Goal: Task Accomplishment & Management: Use online tool/utility

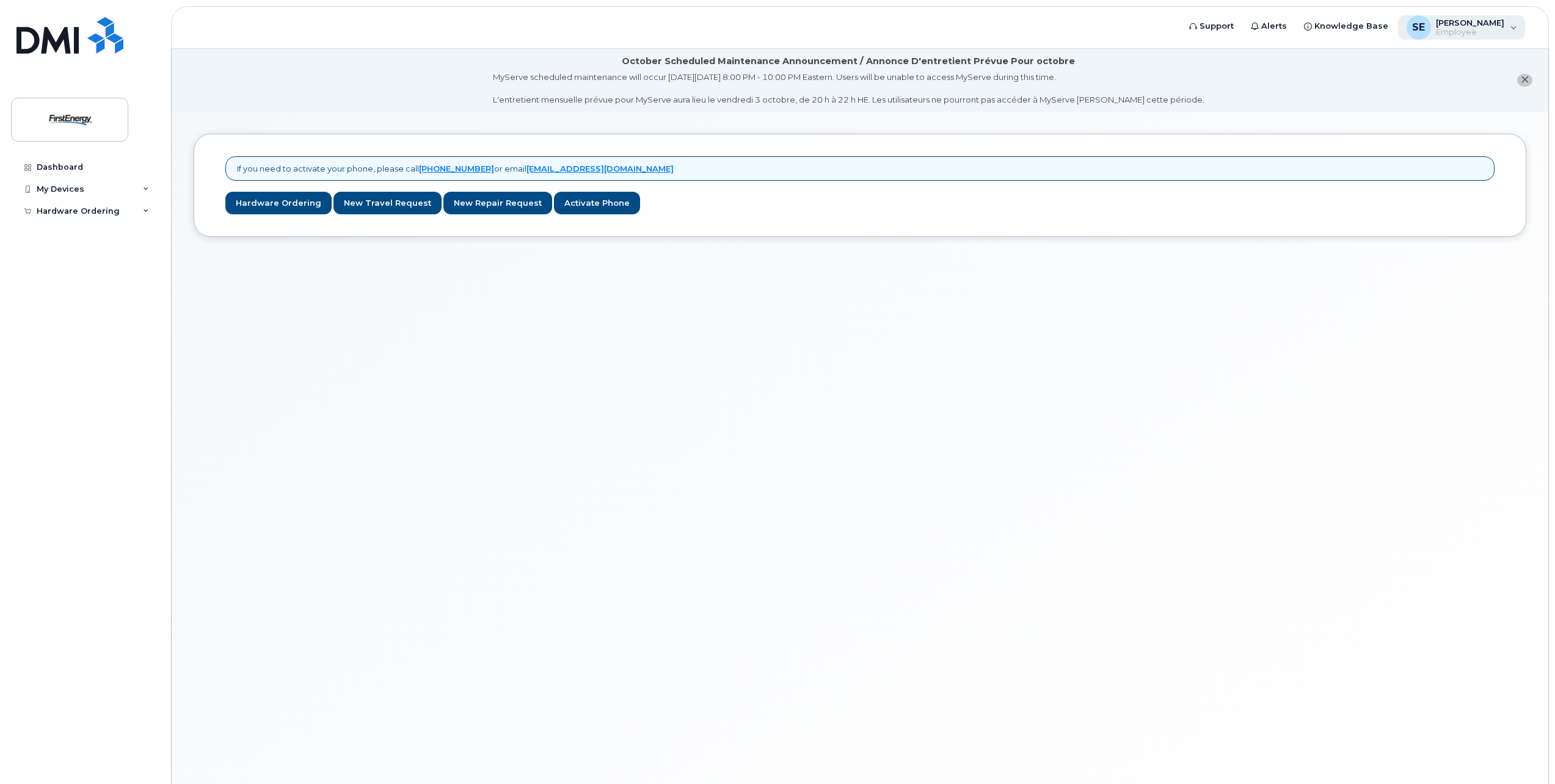
click at [1464, 22] on span "[PERSON_NAME]" at bounding box center [1470, 23] width 69 height 10
click at [381, 337] on div "If you need to activate your phone, please call 1-877-689-8289 or email mobilit…" at bounding box center [860, 463] width 1377 height 702
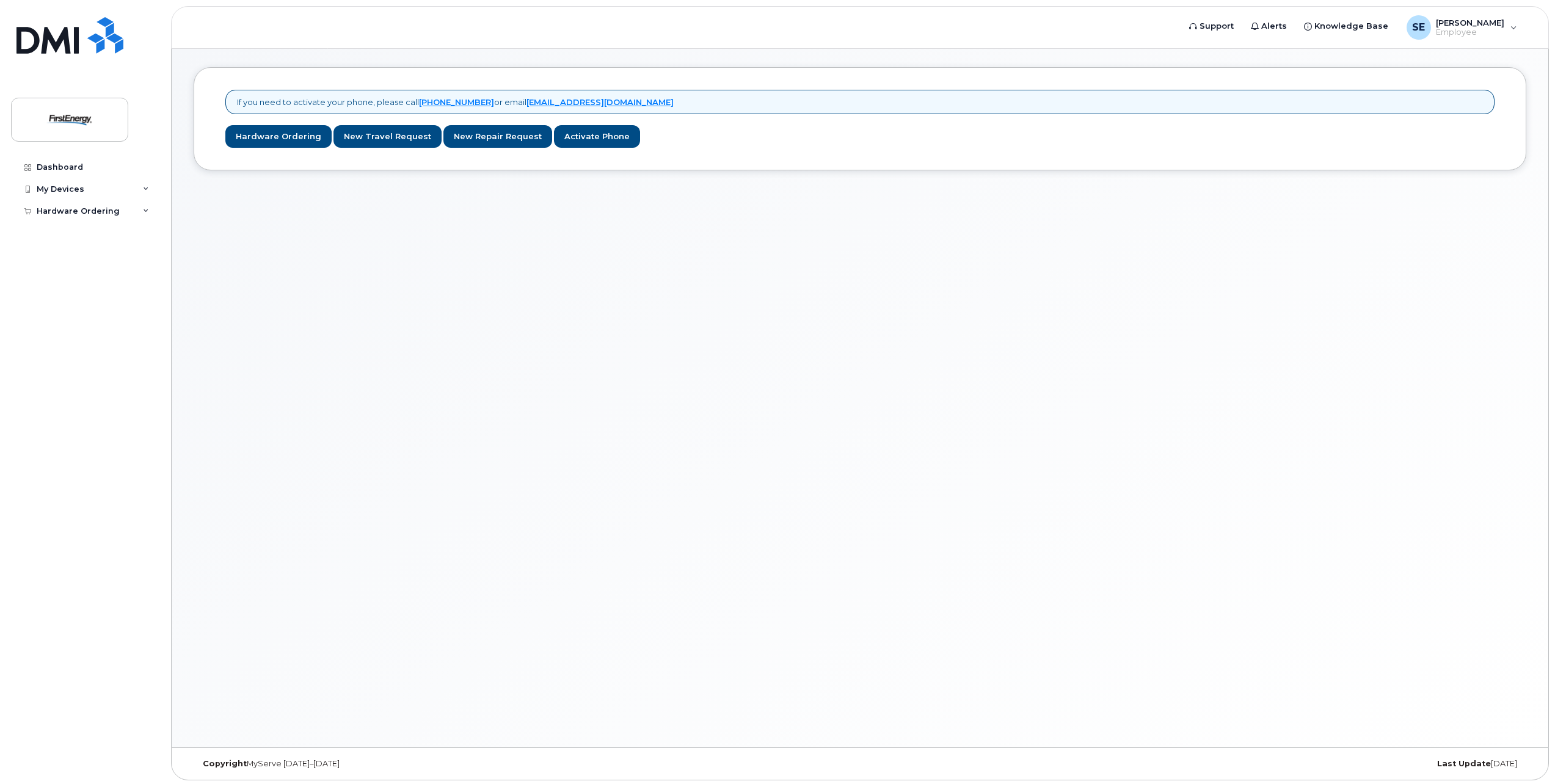
scroll to position [69, 0]
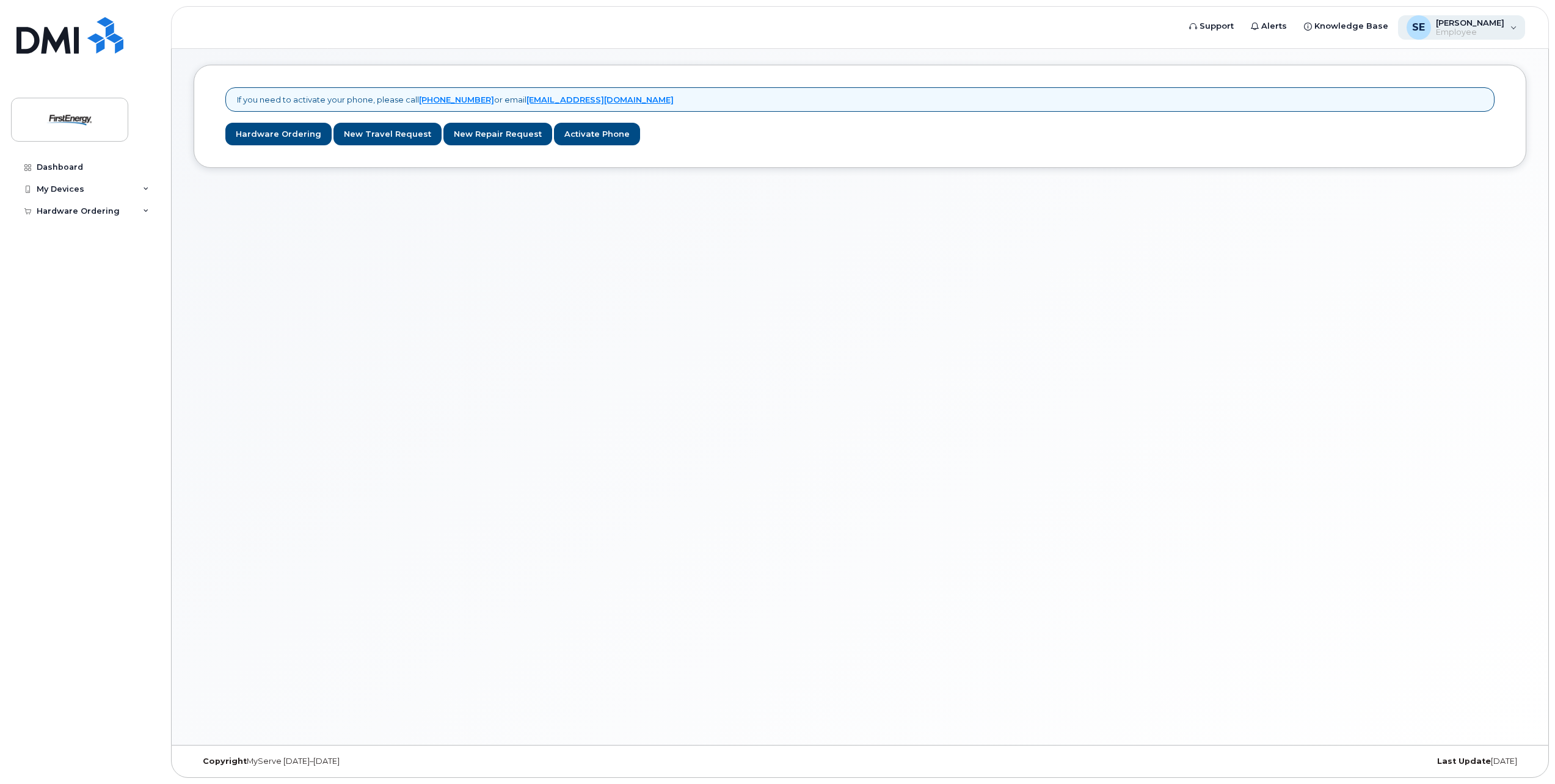
click at [1464, 20] on span "[PERSON_NAME]" at bounding box center [1470, 23] width 69 height 10
click at [140, 185] on div "My Devices" at bounding box center [84, 189] width 148 height 22
click at [140, 231] on div "Hardware Ordering" at bounding box center [84, 234] width 148 height 22
click at [278, 140] on link "Hardware Ordering" at bounding box center [278, 134] width 106 height 23
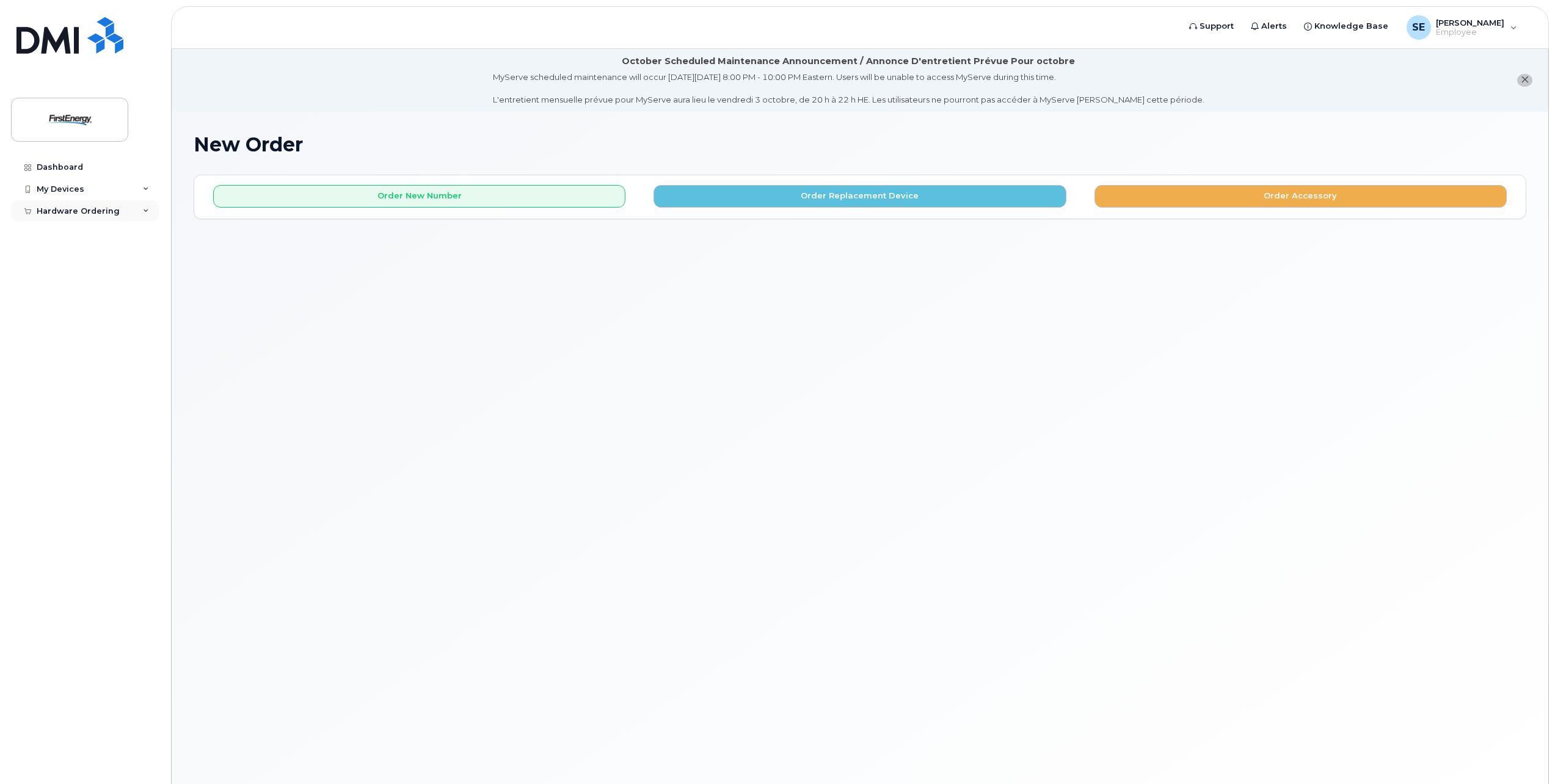
click at [56, 216] on div "Hardware Ordering" at bounding box center [84, 211] width 148 height 22
click at [65, 231] on div "New Order" at bounding box center [65, 233] width 47 height 11
click at [101, 188] on div "My Devices" at bounding box center [84, 189] width 148 height 22
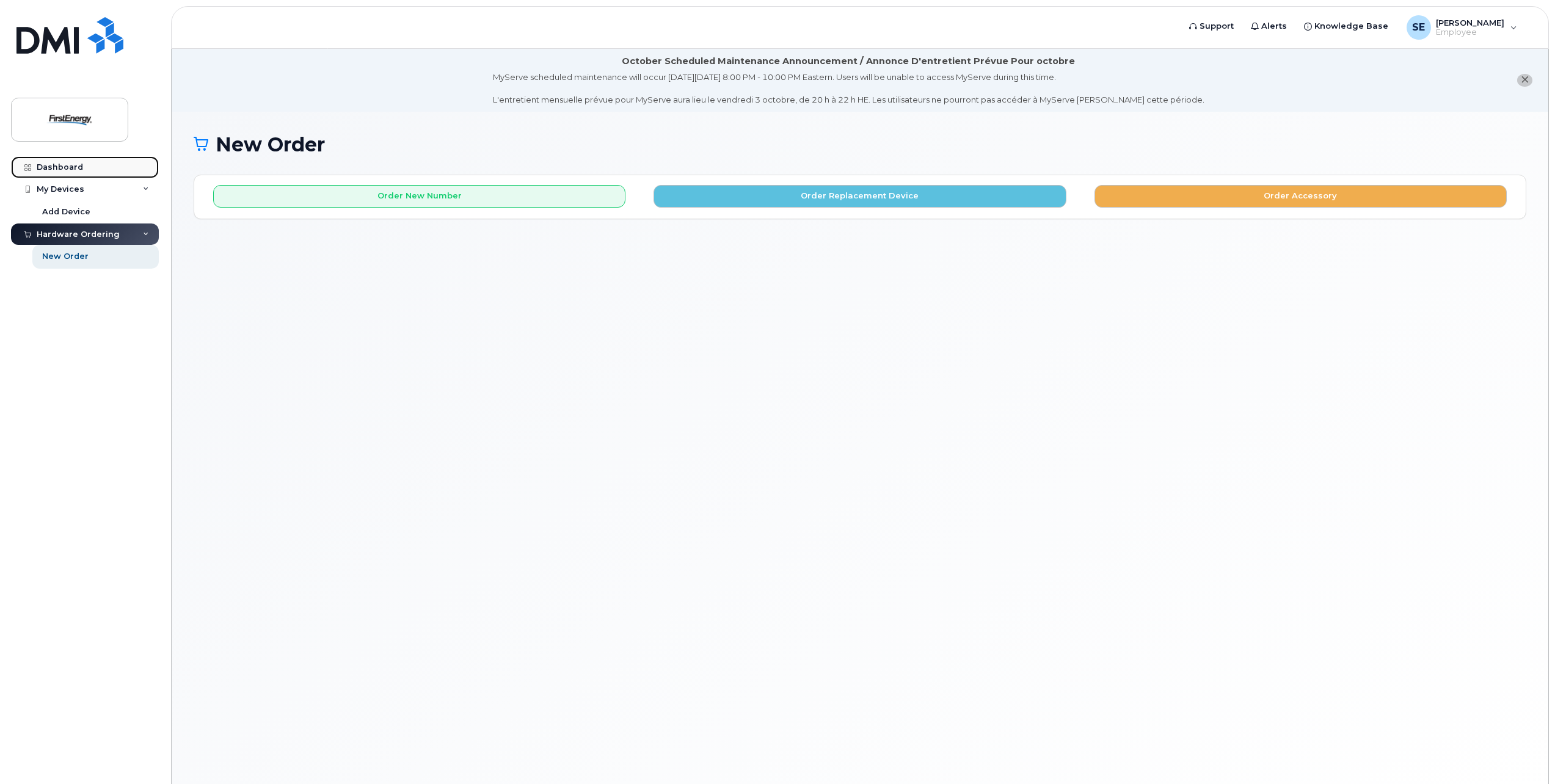
click at [75, 168] on div "Dashboard" at bounding box center [60, 167] width 47 height 10
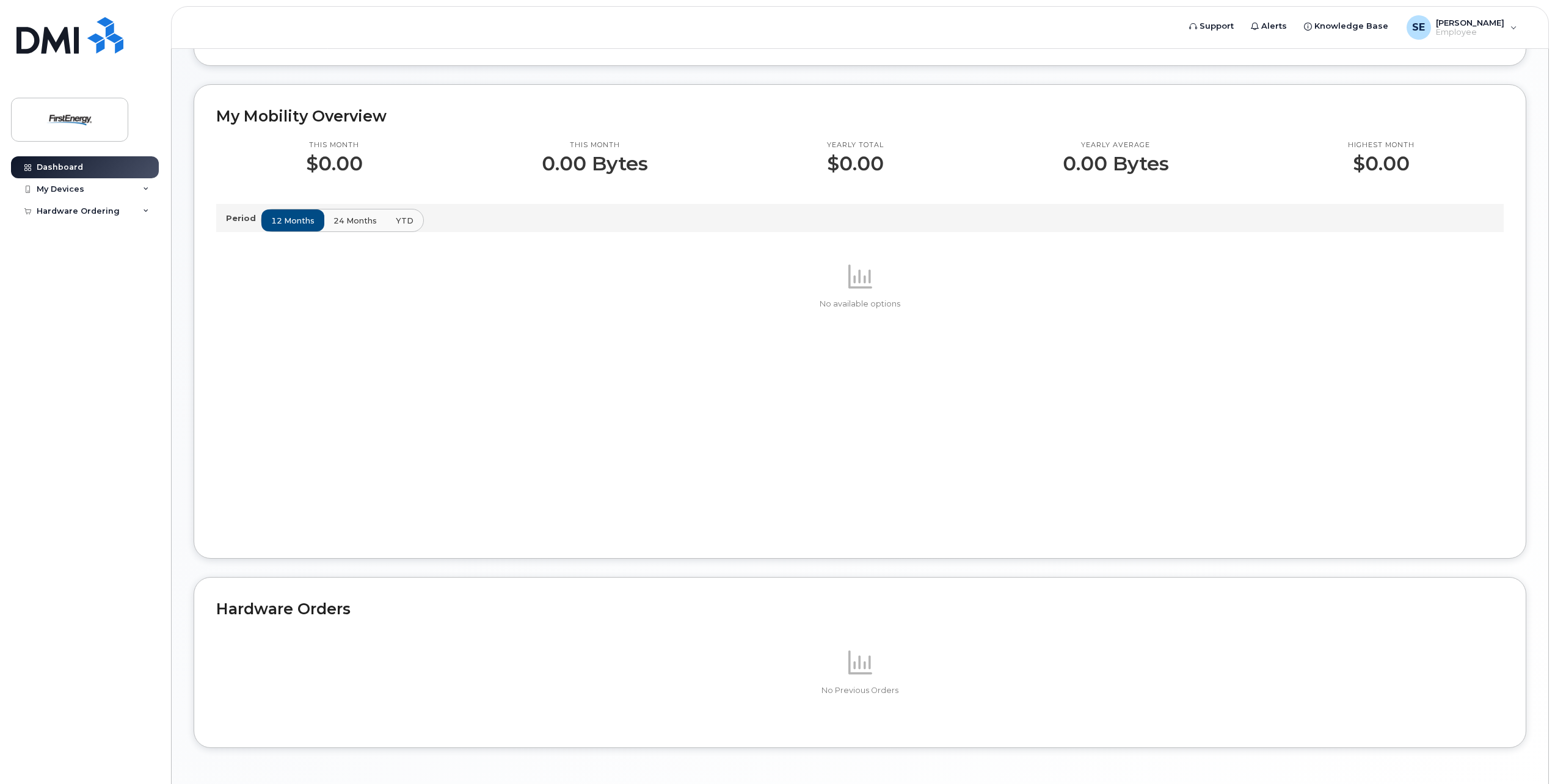
scroll to position [388, 0]
